Goal: Task Accomplishment & Management: Manage account settings

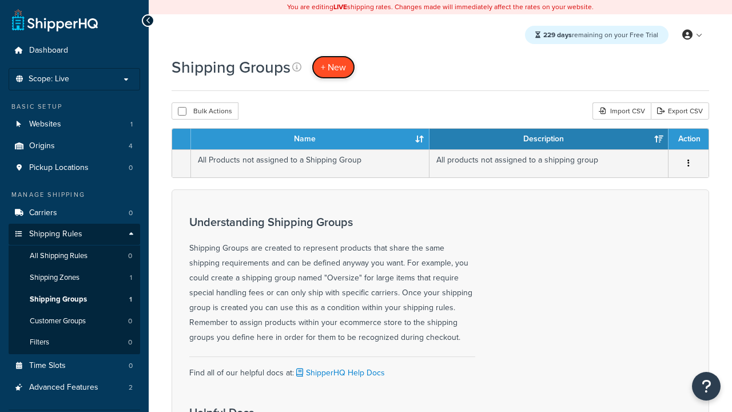
click at [333, 67] on span "+ New" at bounding box center [333, 67] width 25 height 13
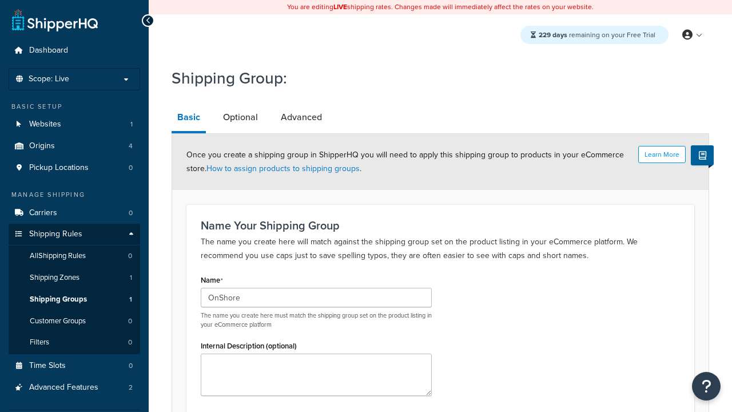
type input "OnShore"
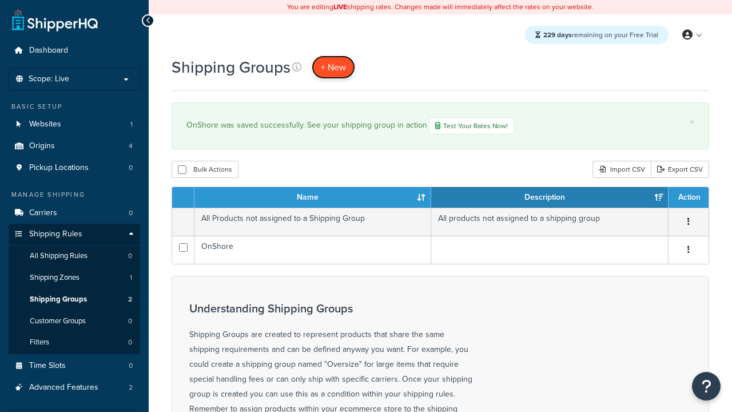
click at [333, 67] on span "+ New" at bounding box center [333, 67] width 25 height 13
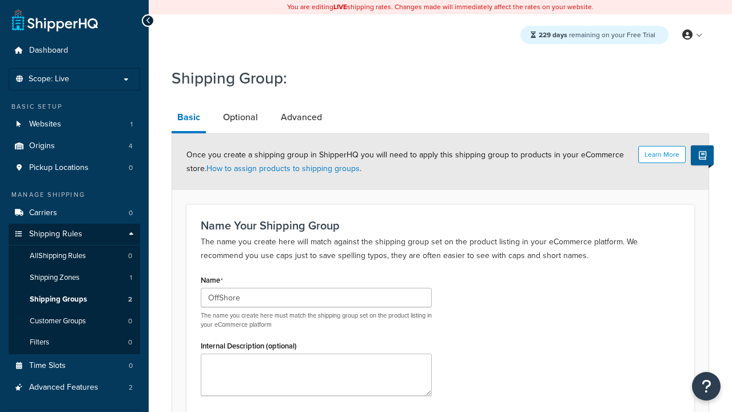
type input "OffShore"
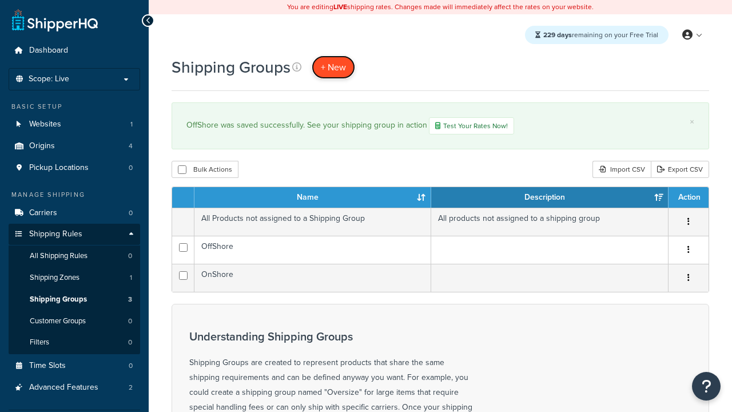
click at [333, 67] on span "+ New" at bounding box center [333, 67] width 25 height 13
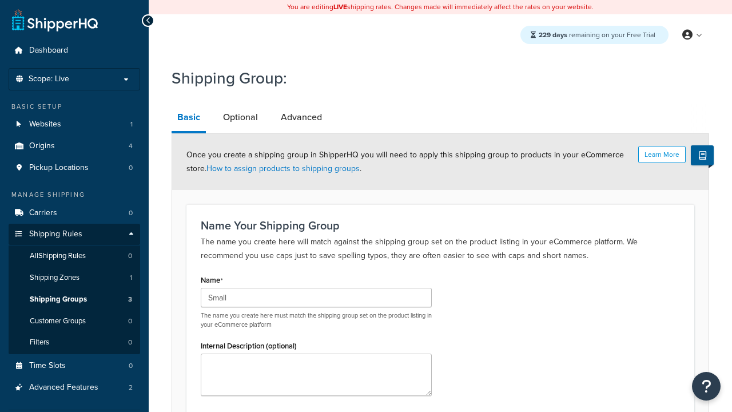
type input "Small"
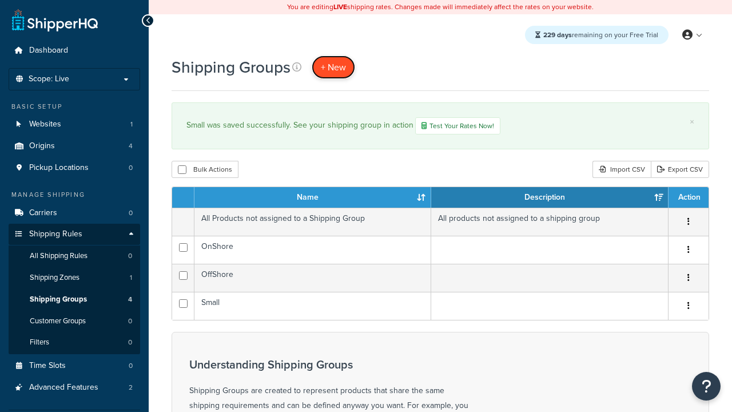
click at [333, 67] on span "+ New" at bounding box center [333, 67] width 25 height 13
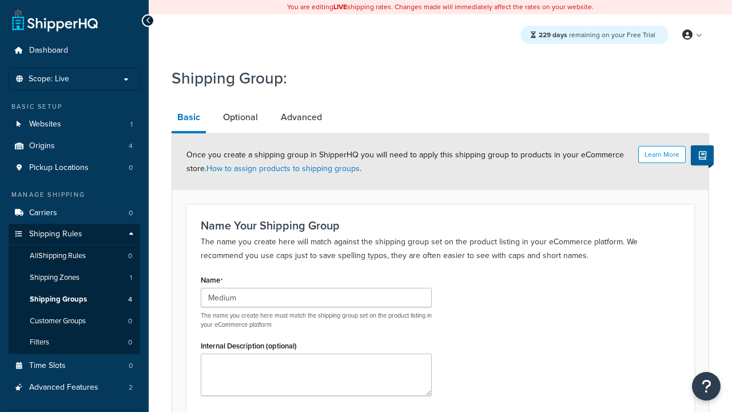
type input "Medium"
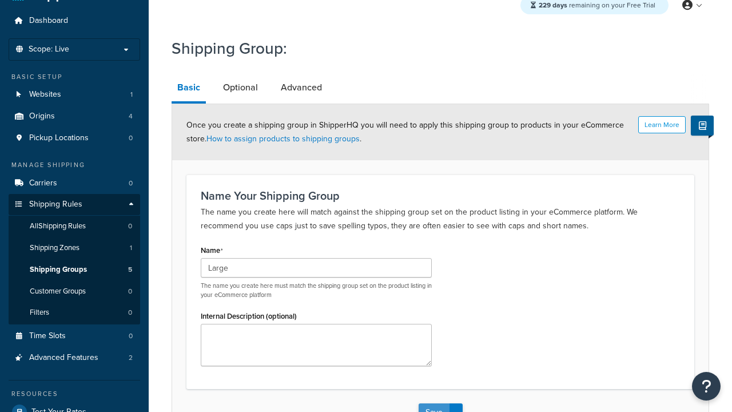
type input "Large"
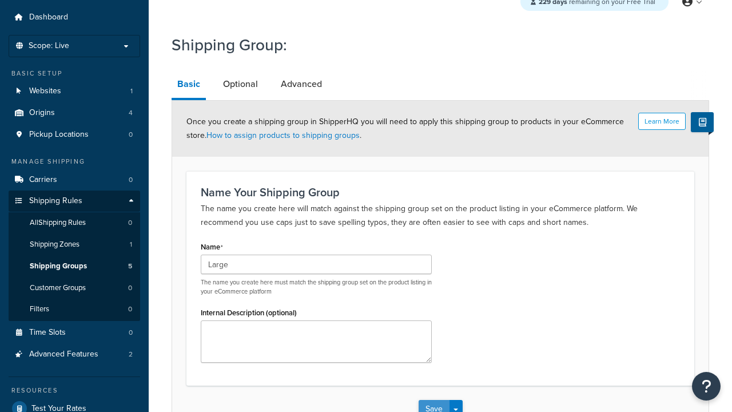
click at [434, 400] on button "Save" at bounding box center [434, 409] width 31 height 18
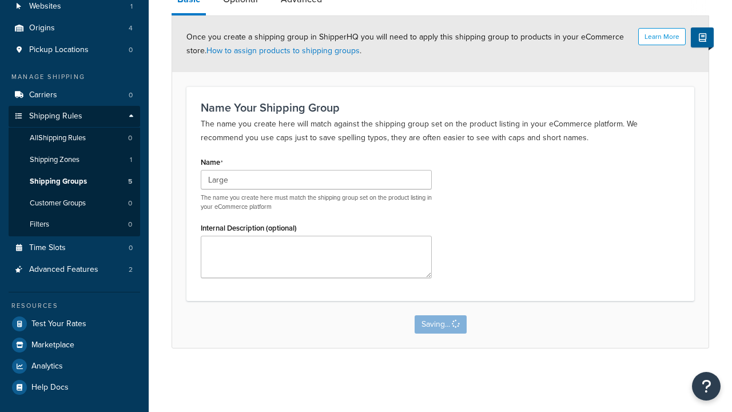
scroll to position [0, 0]
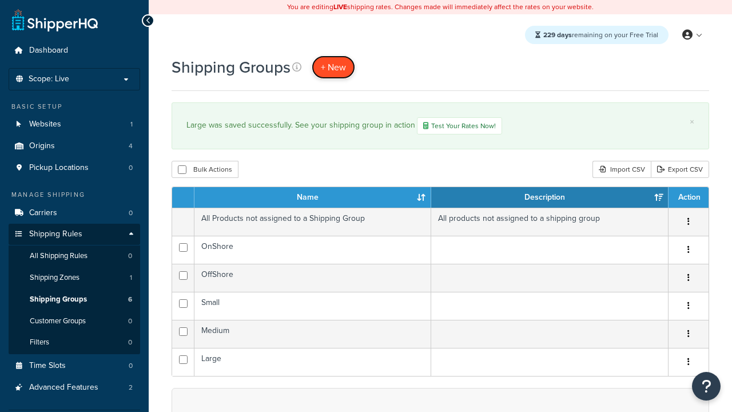
click at [333, 67] on span "+ New" at bounding box center [333, 67] width 25 height 13
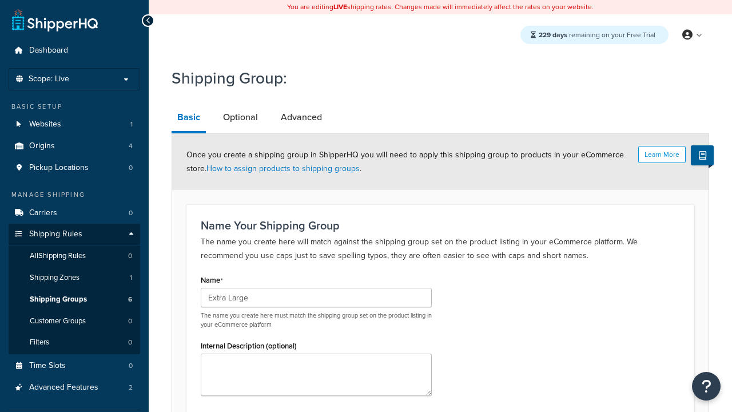
type input "Extra Large"
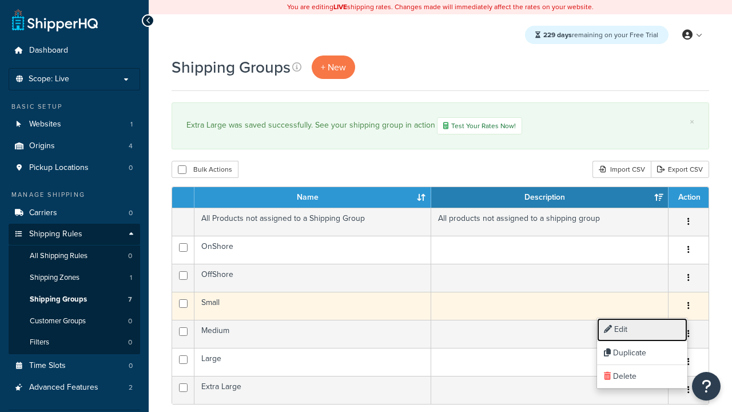
click at [642, 329] on link "Edit" at bounding box center [642, 329] width 90 height 23
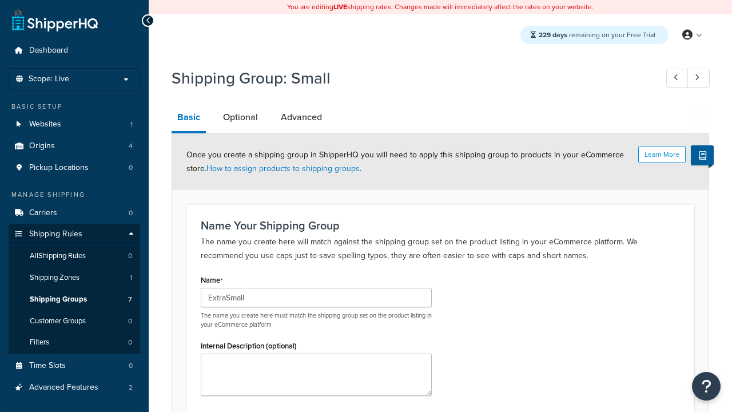
type input "ExtraSmall"
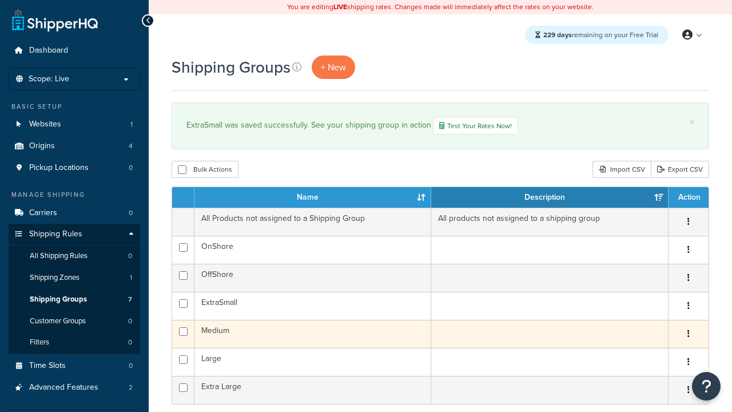
click at [688, 335] on icon "button" at bounding box center [689, 333] width 2 height 8
click at [0, 0] on link "Duplicate" at bounding box center [0, 0] width 0 height 0
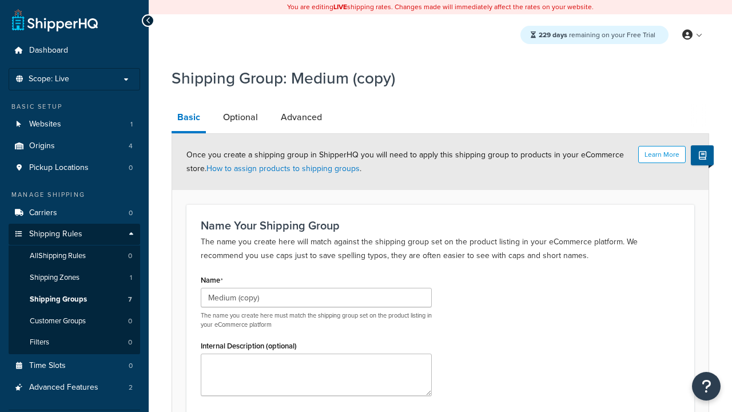
scroll to position [118, 0]
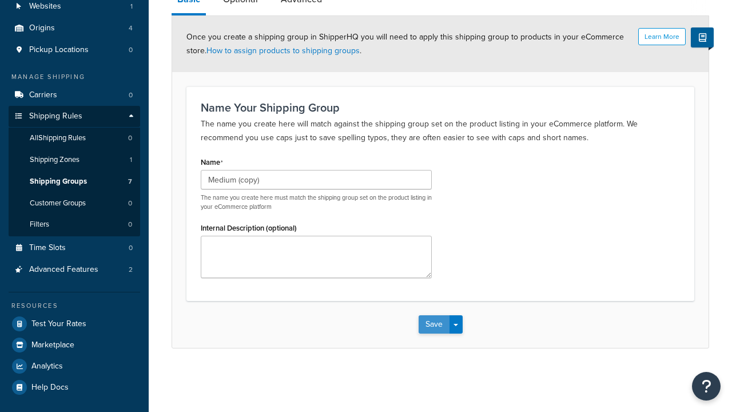
click at [434, 325] on button "Save" at bounding box center [434, 324] width 31 height 18
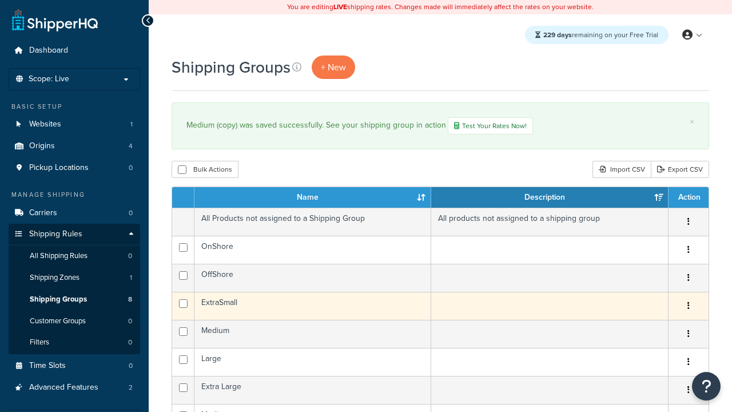
click at [688, 307] on icon "button" at bounding box center [689, 305] width 2 height 8
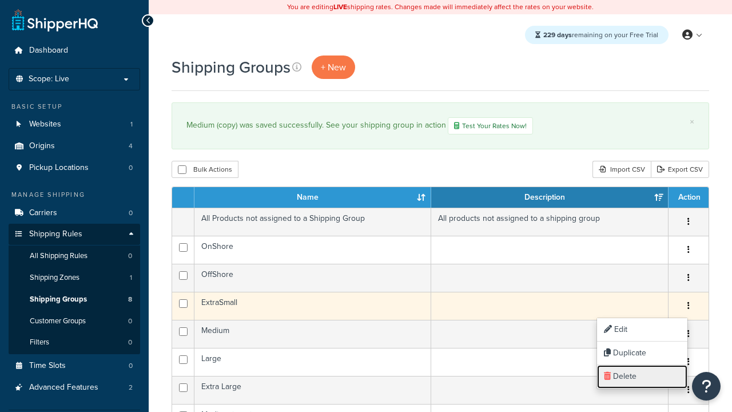
click at [642, 376] on link "Delete" at bounding box center [642, 376] width 90 height 23
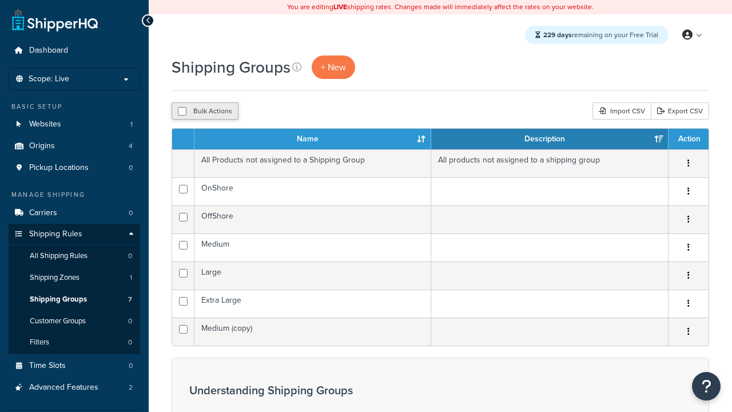
click at [205, 112] on button "Bulk Actions" at bounding box center [205, 110] width 67 height 17
checkbox input "true"
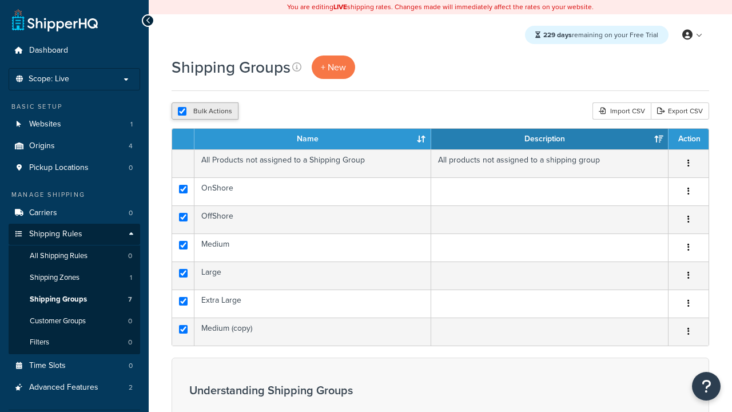
checkbox input "true"
click at [0, 0] on button "Delete" at bounding box center [0, 0] width 0 height 0
